Goal: Task Accomplishment & Management: Use online tool/utility

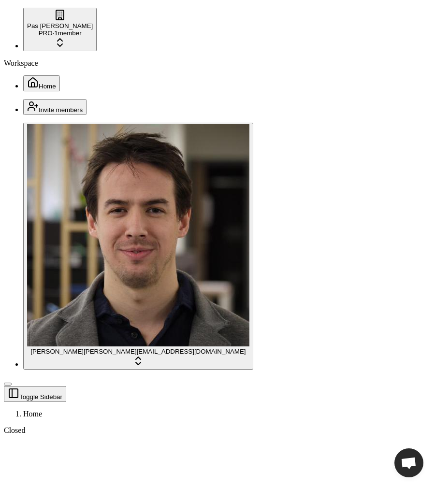
click at [12, 383] on button "Toggle Sidebar" at bounding box center [8, 384] width 8 height 3
